Goal: Information Seeking & Learning: Learn about a topic

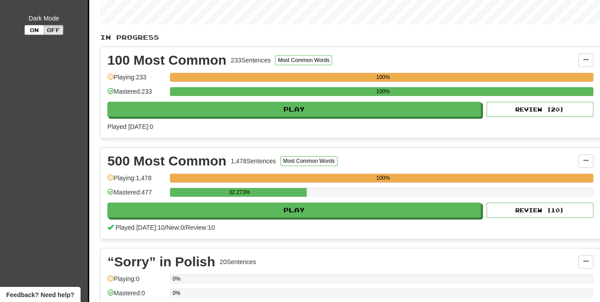
scroll to position [183, 0]
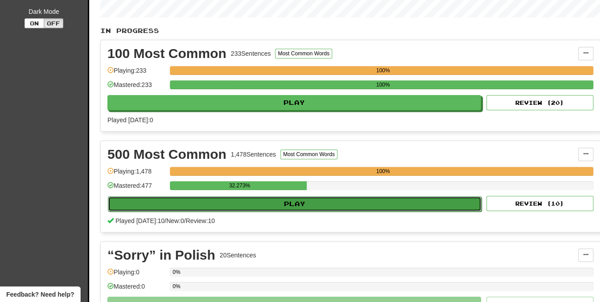
click at [234, 200] on button "Play" at bounding box center [295, 203] width 374 height 15
select select "**"
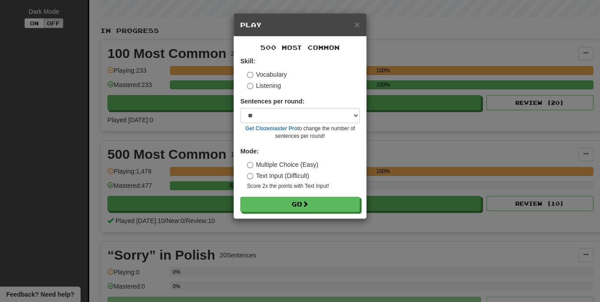
click at [274, 87] on label "Listening" at bounding box center [264, 85] width 34 height 9
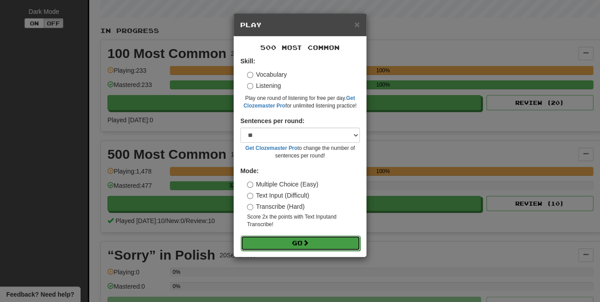
click at [278, 246] on button "Go" at bounding box center [300, 242] width 119 height 15
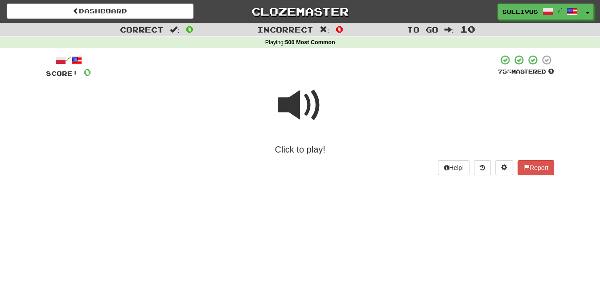
click at [306, 110] on span at bounding box center [300, 105] width 45 height 45
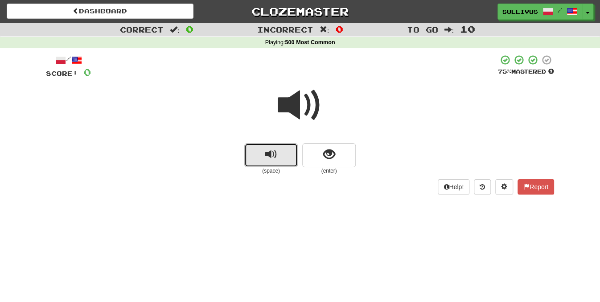
click at [279, 154] on button "replay audio" at bounding box center [270, 155] width 53 height 24
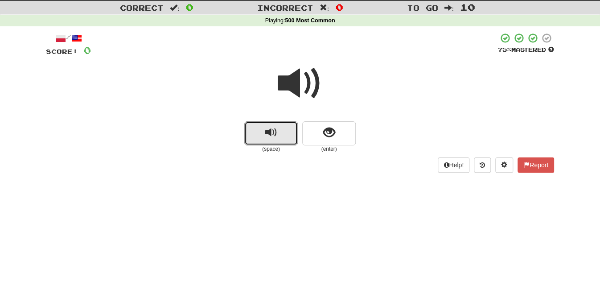
scroll to position [18, 0]
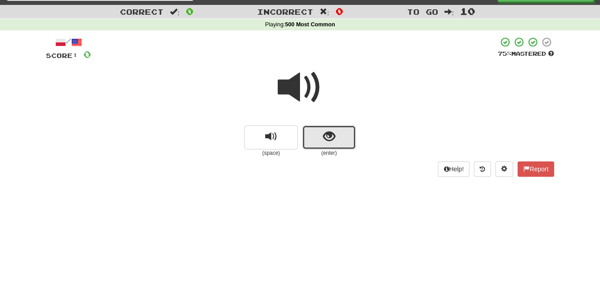
click at [325, 140] on span "show sentence" at bounding box center [329, 137] width 12 height 12
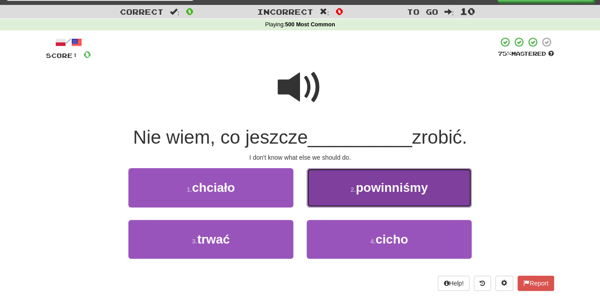
click at [352, 195] on button "2 . powinniśmy" at bounding box center [389, 187] width 165 height 39
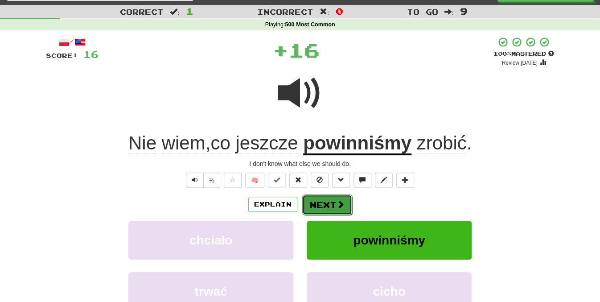
click at [350, 199] on button "Next" at bounding box center [327, 204] width 50 height 21
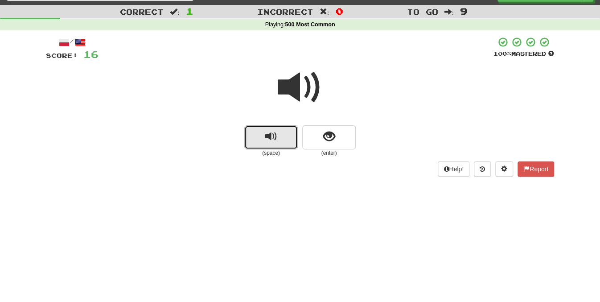
click at [267, 135] on span "replay audio" at bounding box center [271, 137] width 12 height 12
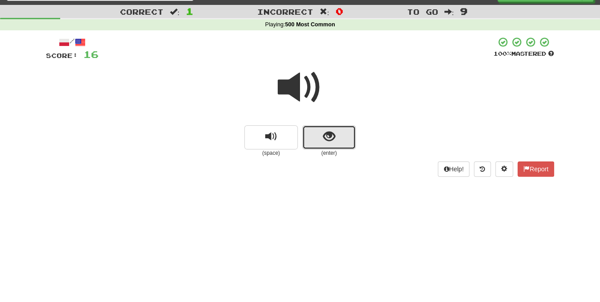
click at [324, 139] on span "show sentence" at bounding box center [329, 137] width 12 height 12
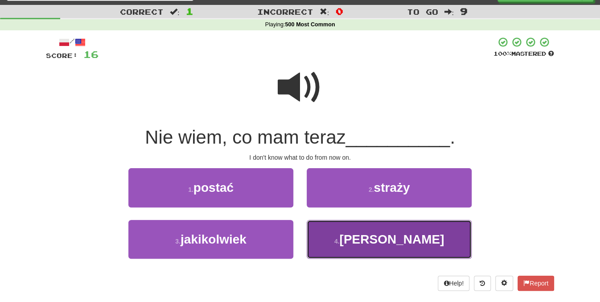
click at [361, 243] on button "4 . [PERSON_NAME]" at bounding box center [389, 239] width 165 height 39
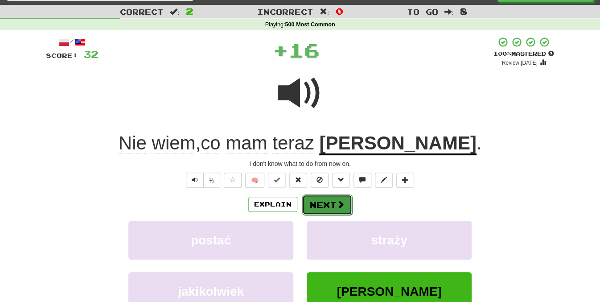
click at [337, 200] on span at bounding box center [341, 204] width 8 height 8
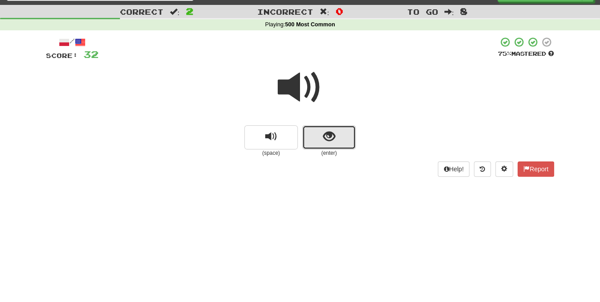
click at [330, 134] on span "show sentence" at bounding box center [329, 137] width 12 height 12
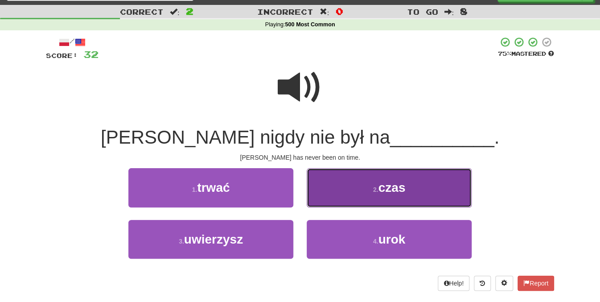
click at [331, 193] on button "2 . czas" at bounding box center [389, 187] width 165 height 39
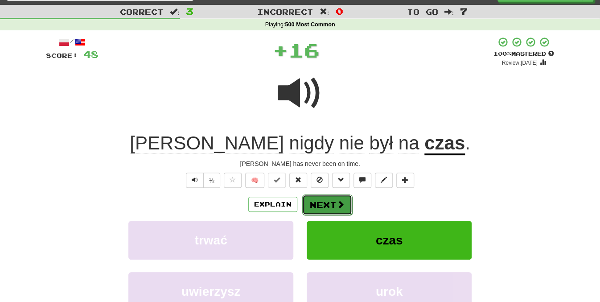
click at [328, 205] on button "Next" at bounding box center [327, 204] width 50 height 21
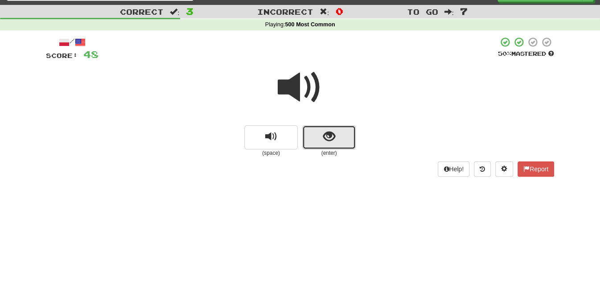
click at [326, 140] on span "show sentence" at bounding box center [329, 137] width 12 height 12
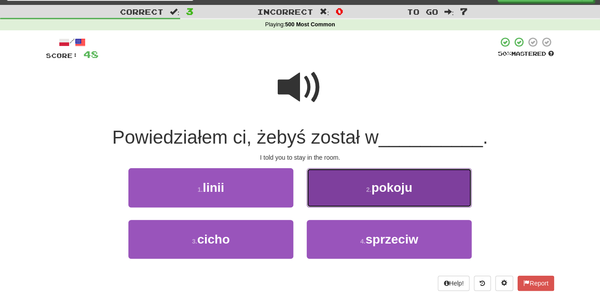
click at [315, 186] on button "2 . pokoju" at bounding box center [389, 187] width 165 height 39
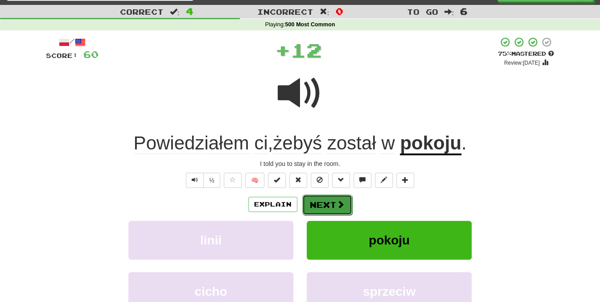
click at [324, 201] on button "Next" at bounding box center [327, 204] width 50 height 21
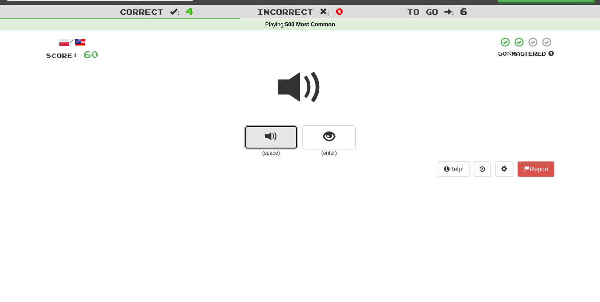
click at [279, 140] on button "replay audio" at bounding box center [270, 137] width 53 height 24
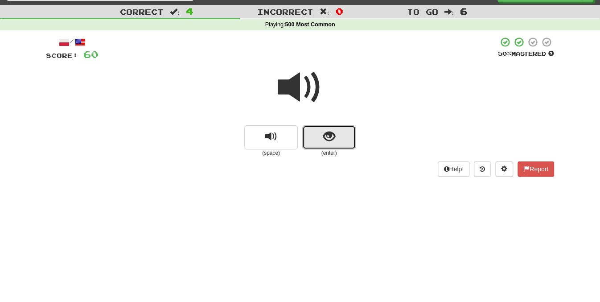
click at [327, 135] on span "show sentence" at bounding box center [329, 137] width 12 height 12
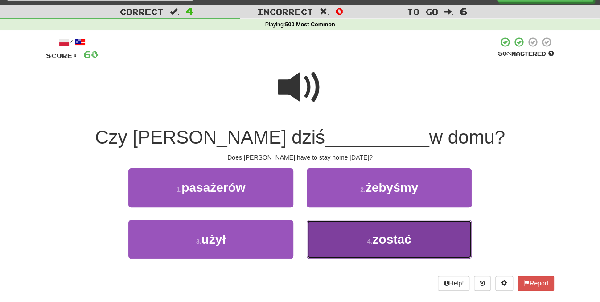
click at [328, 234] on button "4 . zostać" at bounding box center [389, 239] width 165 height 39
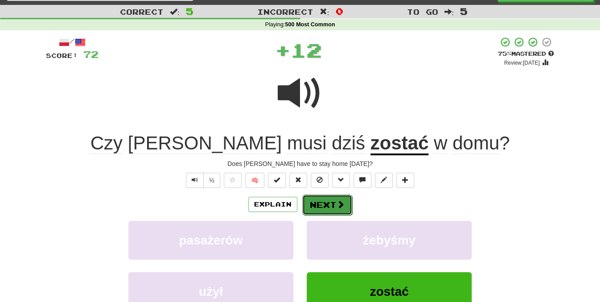
click at [327, 204] on button "Next" at bounding box center [327, 204] width 50 height 21
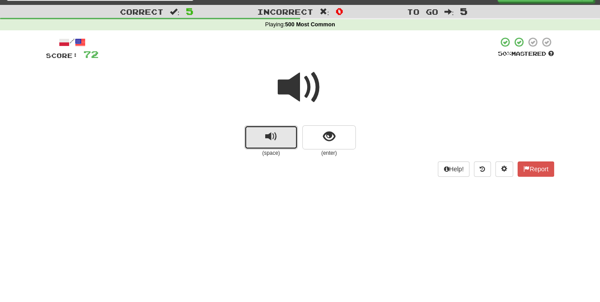
click at [285, 137] on button "replay audio" at bounding box center [270, 137] width 53 height 24
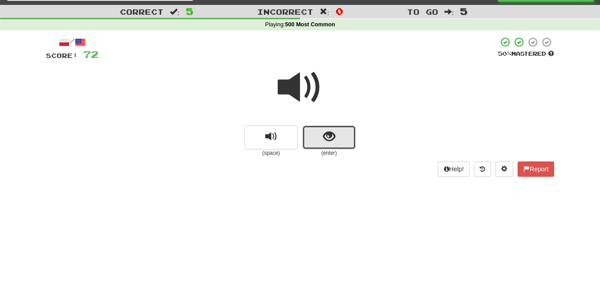
click at [326, 142] on span "show sentence" at bounding box center [329, 137] width 12 height 12
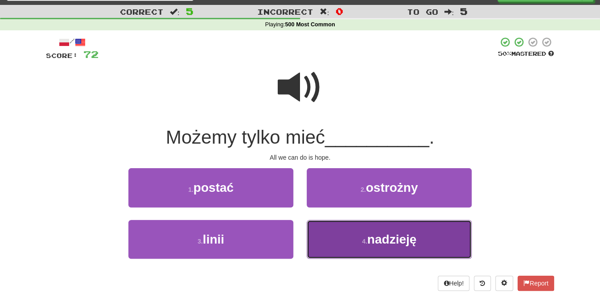
click at [335, 259] on button "4 . nadzieję" at bounding box center [389, 239] width 165 height 39
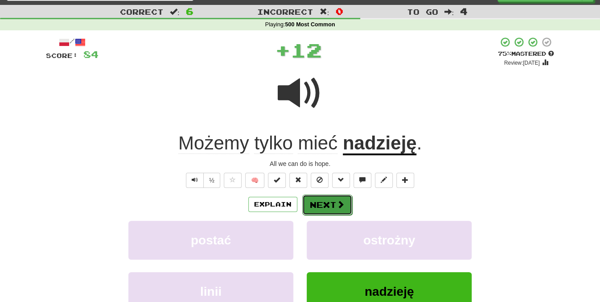
click at [333, 204] on button "Next" at bounding box center [327, 204] width 50 height 21
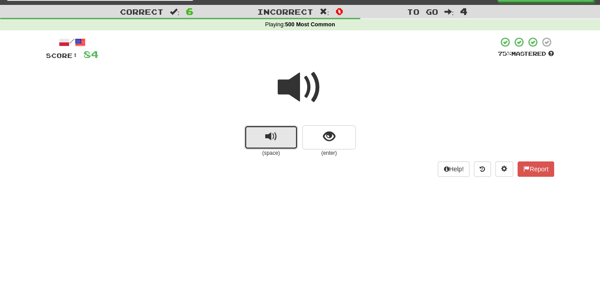
click at [286, 140] on button "replay audio" at bounding box center [270, 137] width 53 height 24
click at [275, 136] on span "replay audio" at bounding box center [271, 137] width 12 height 12
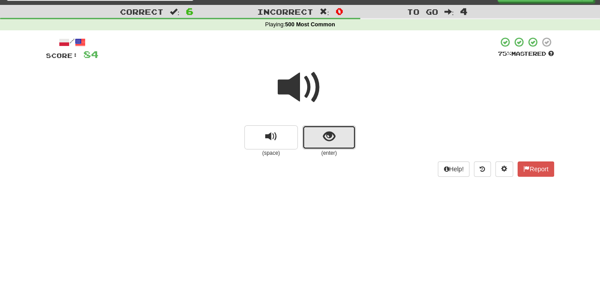
click at [314, 140] on button "show sentence" at bounding box center [328, 137] width 53 height 24
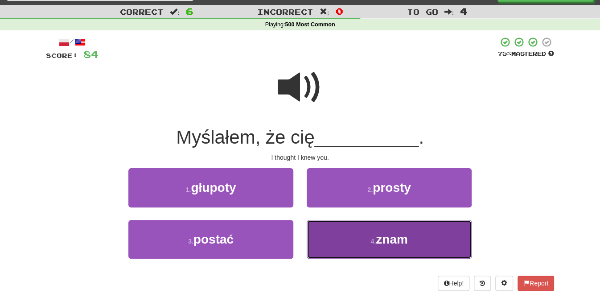
click at [331, 226] on button "4 . znam" at bounding box center [389, 239] width 165 height 39
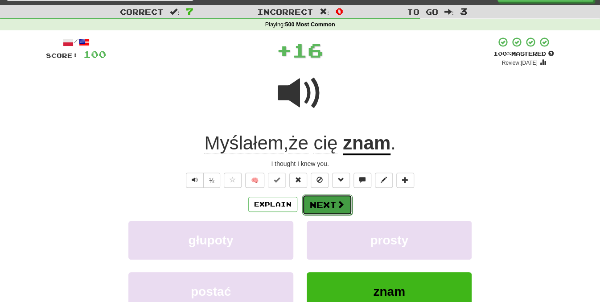
click at [338, 209] on button "Next" at bounding box center [327, 204] width 50 height 21
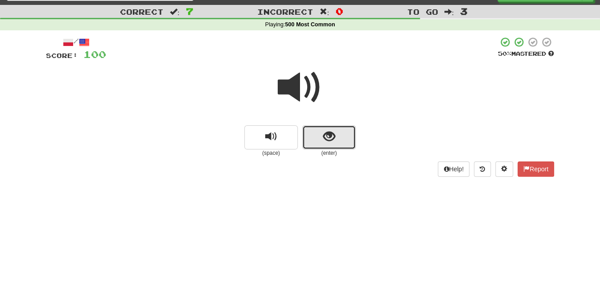
click at [333, 133] on span "show sentence" at bounding box center [329, 137] width 12 height 12
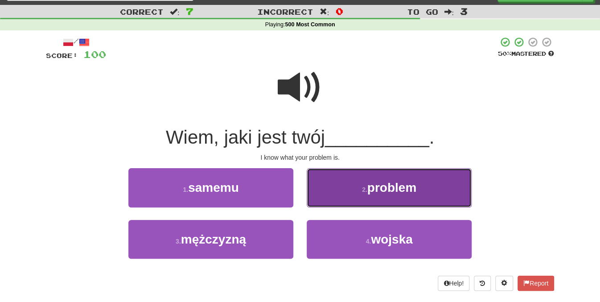
click at [343, 177] on button "2 . problem" at bounding box center [389, 187] width 165 height 39
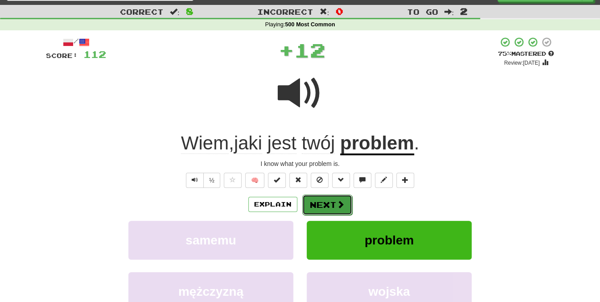
click at [326, 201] on button "Next" at bounding box center [327, 204] width 50 height 21
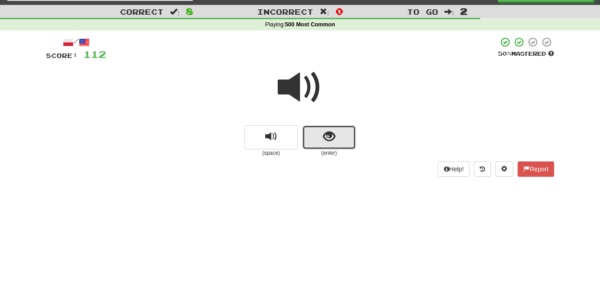
click at [337, 129] on button "show sentence" at bounding box center [328, 137] width 53 height 24
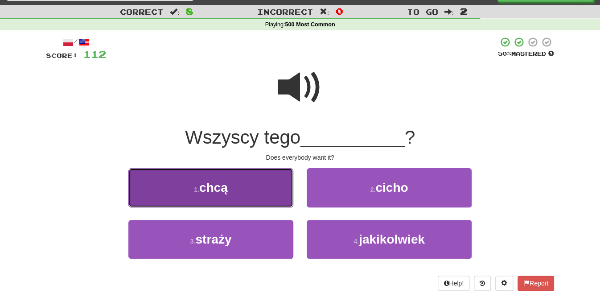
click at [270, 191] on button "1 . [GEOGRAPHIC_DATA]" at bounding box center [210, 187] width 165 height 39
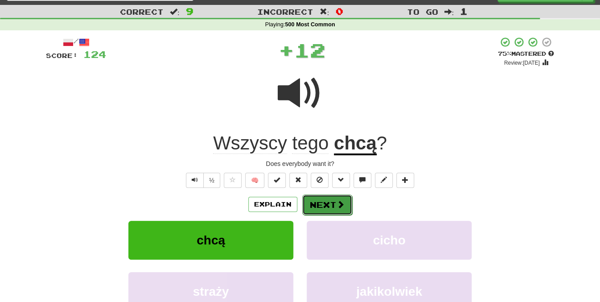
click at [316, 200] on button "Next" at bounding box center [327, 204] width 50 height 21
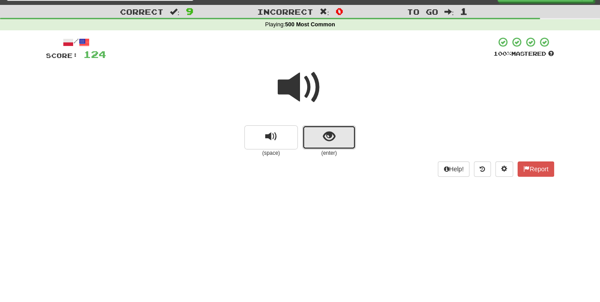
click at [339, 143] on button "show sentence" at bounding box center [328, 137] width 53 height 24
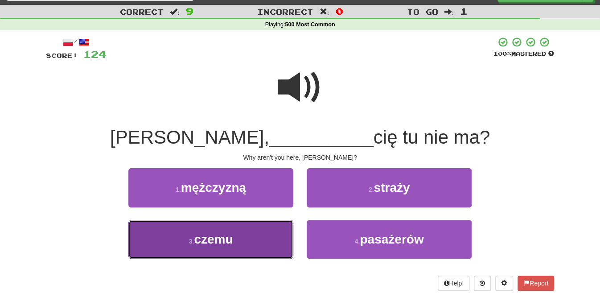
click at [253, 235] on button "3 . czemu" at bounding box center [210, 239] width 165 height 39
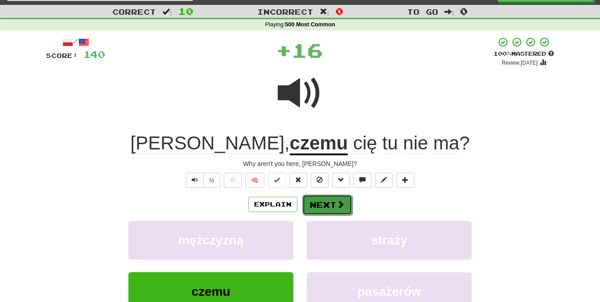
click at [326, 202] on button "Next" at bounding box center [327, 204] width 50 height 21
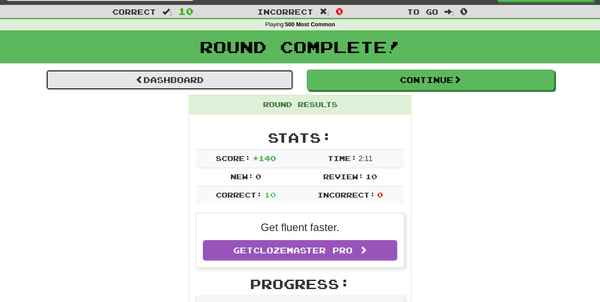
click at [218, 86] on link "Dashboard" at bounding box center [169, 80] width 247 height 21
